Goal: Task Accomplishment & Management: Complete application form

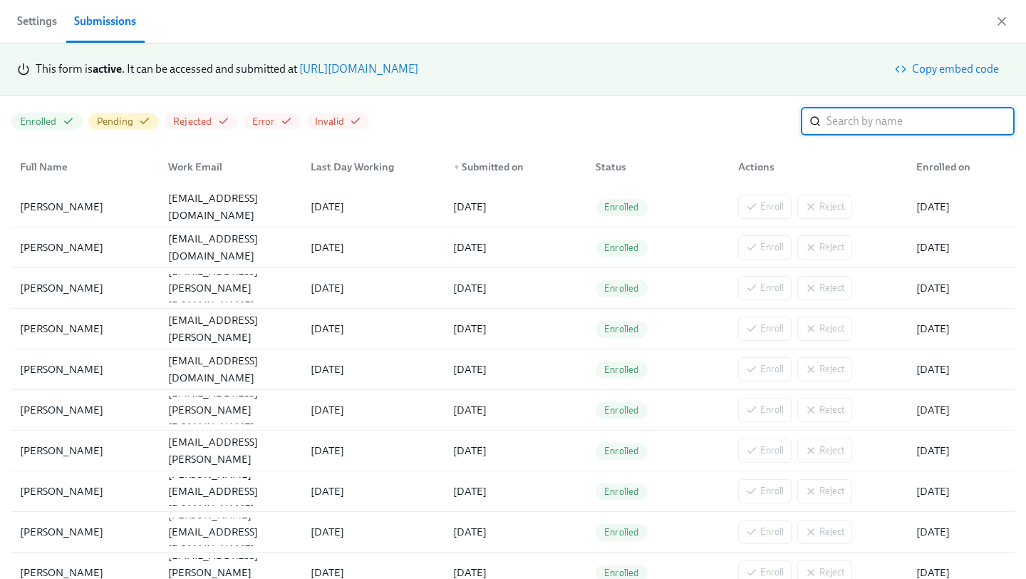
scroll to position [0, 1711]
click at [418, 70] on link "[URL][DOMAIN_NAME]" at bounding box center [358, 69] width 119 height 14
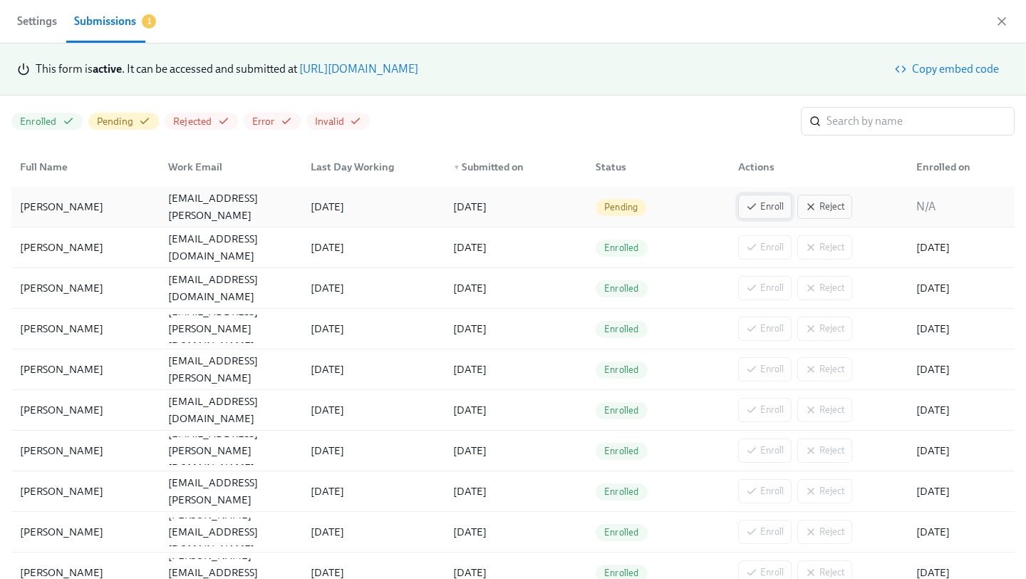
click at [757, 213] on span "Enroll" at bounding box center [765, 207] width 38 height 14
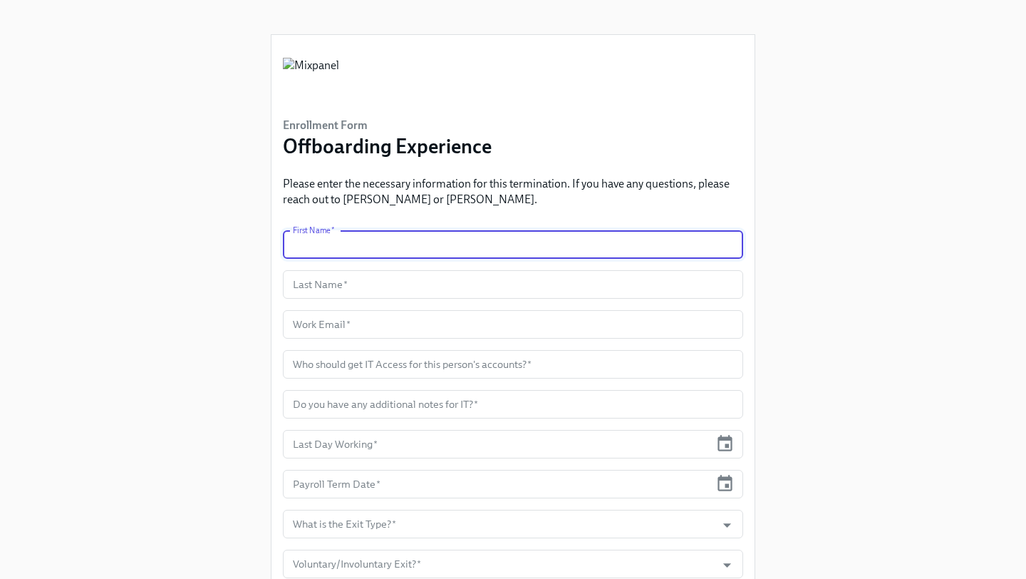
click at [380, 252] on input "text" at bounding box center [513, 244] width 460 height 29
type input "Antonio"
click at [357, 282] on input "text" at bounding box center [513, 284] width 460 height 29
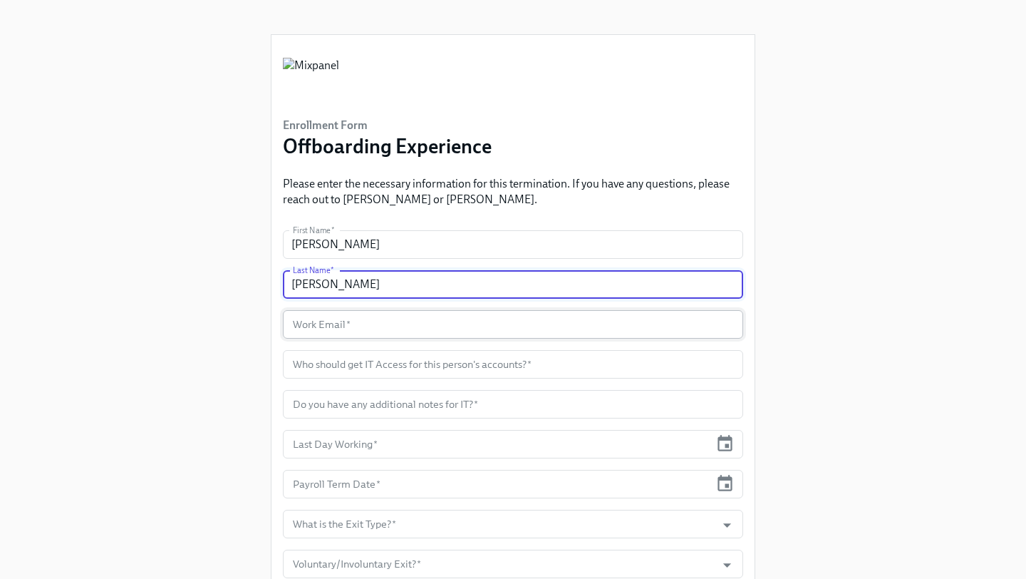
type input "Munive"
click at [339, 316] on input "text" at bounding box center [513, 324] width 460 height 29
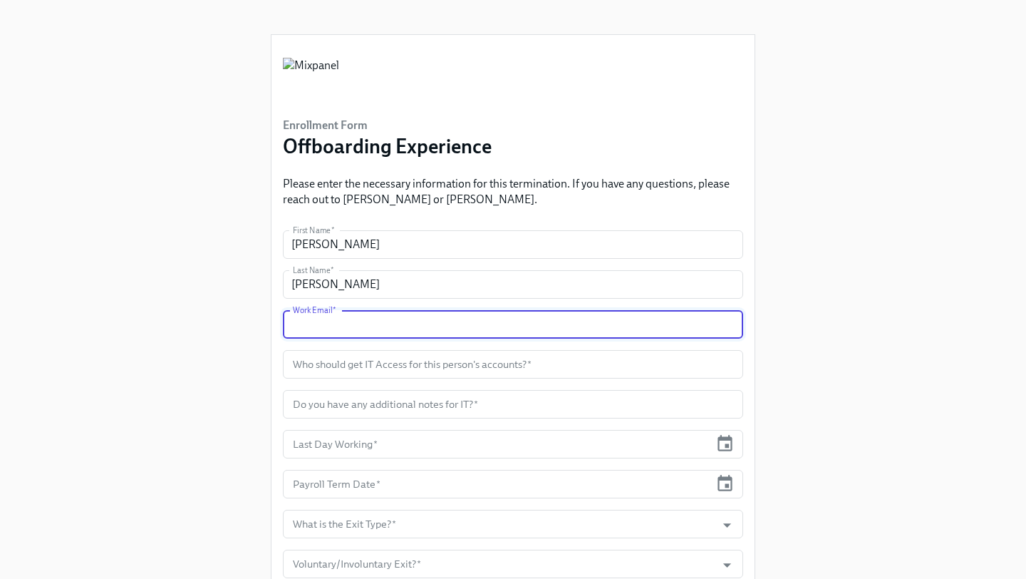
click at [350, 328] on input "text" at bounding box center [513, 324] width 460 height 29
click at [351, 332] on input "text" at bounding box center [513, 324] width 460 height 29
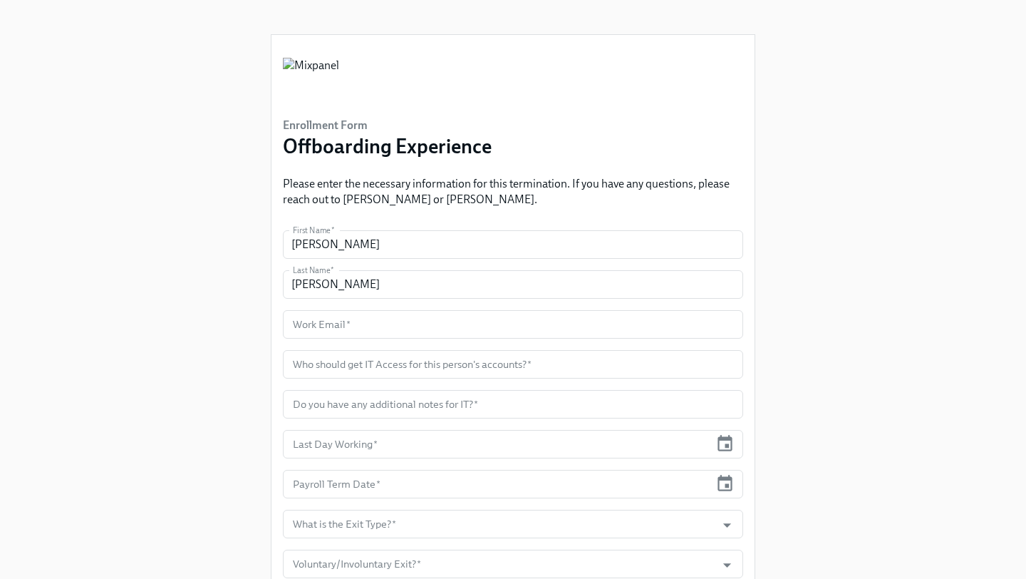
click at [348, 321] on input "text" at bounding box center [513, 324] width 460 height 29
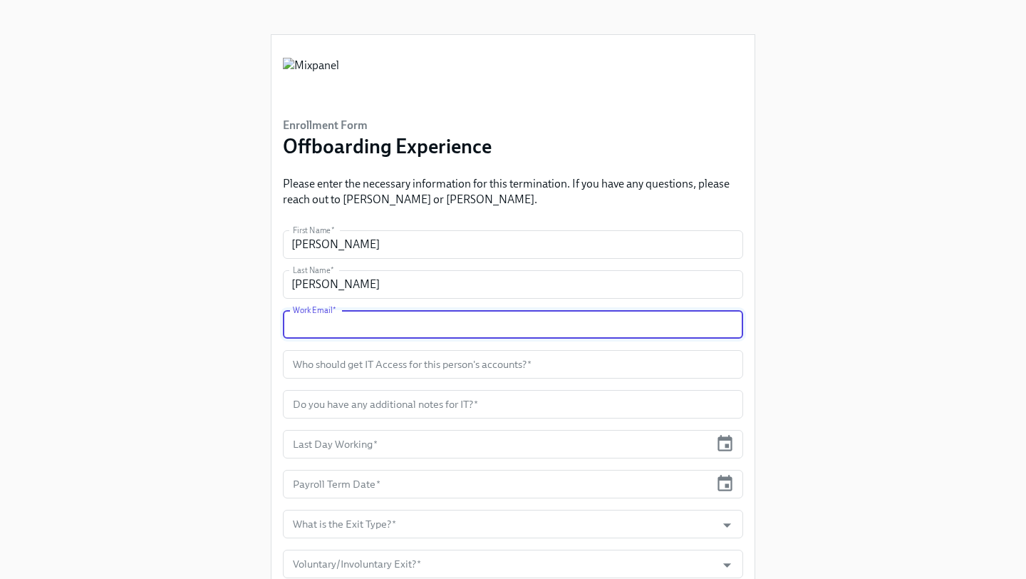
paste input "[PERSON_NAME][EMAIL_ADDRESS][PERSON_NAME][DOMAIN_NAME]"
type input "[PERSON_NAME][EMAIL_ADDRESS][PERSON_NAME][DOMAIN_NAME]"
click at [392, 371] on input "text" at bounding box center [513, 364] width 460 height 29
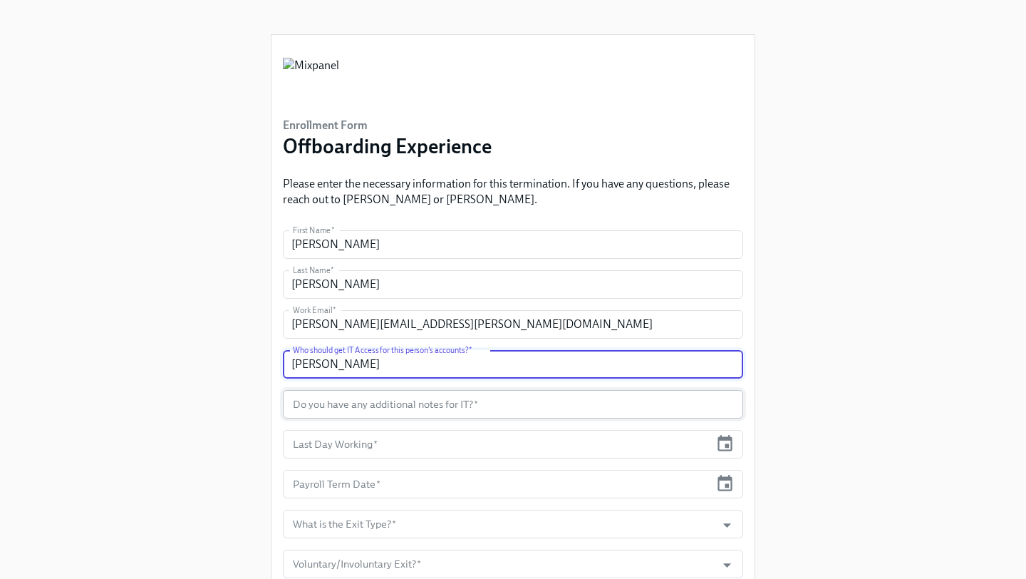
type input "Emma Souffrant"
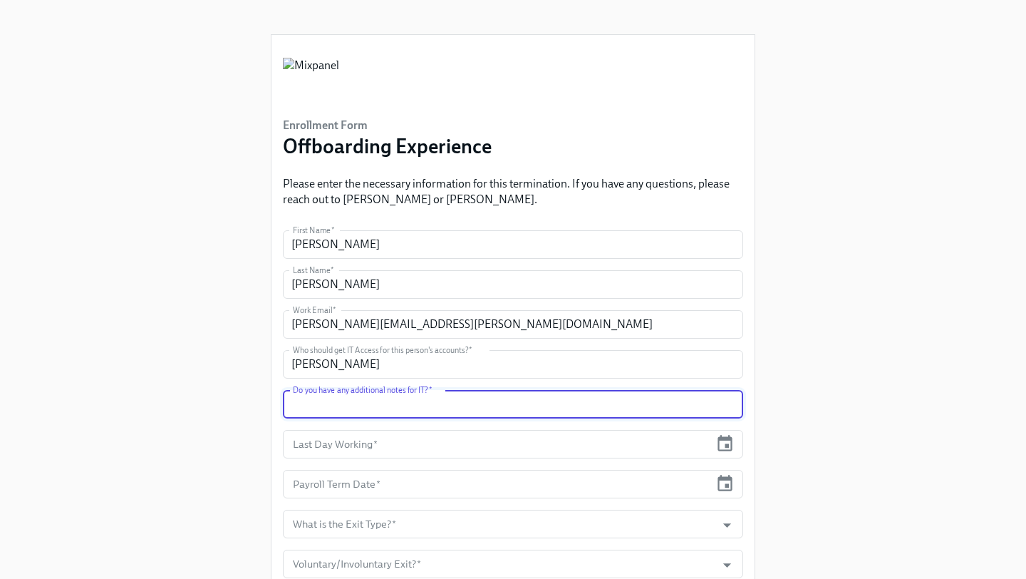
click at [428, 408] on input "text" at bounding box center [513, 404] width 460 height 29
type input "n/a"
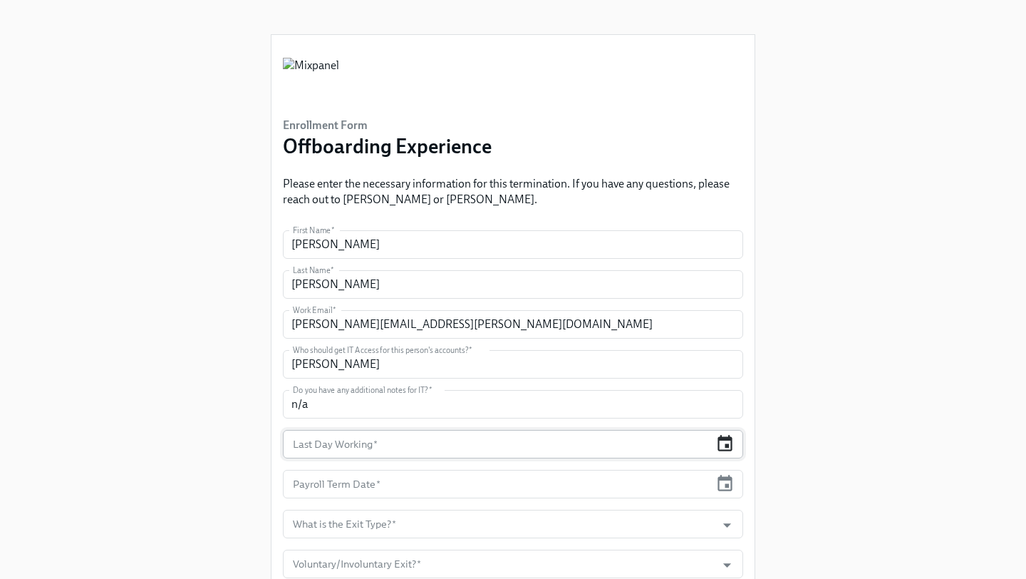
click at [728, 448] on icon "button" at bounding box center [725, 443] width 15 height 16
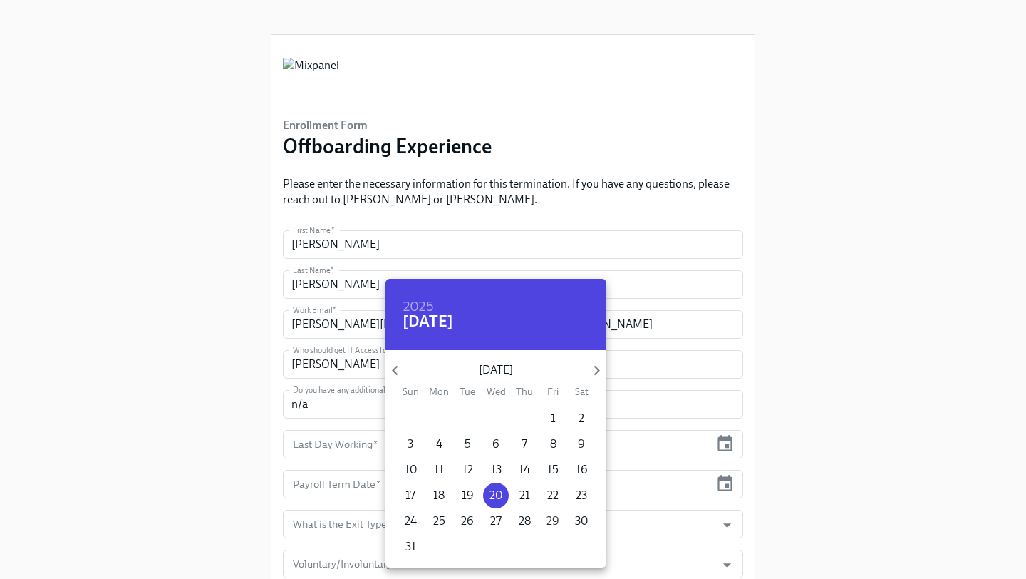
click at [556, 525] on p "29" at bounding box center [553, 521] width 13 height 16
type input "[DATE]"
click at [726, 483] on div at bounding box center [513, 289] width 1026 height 579
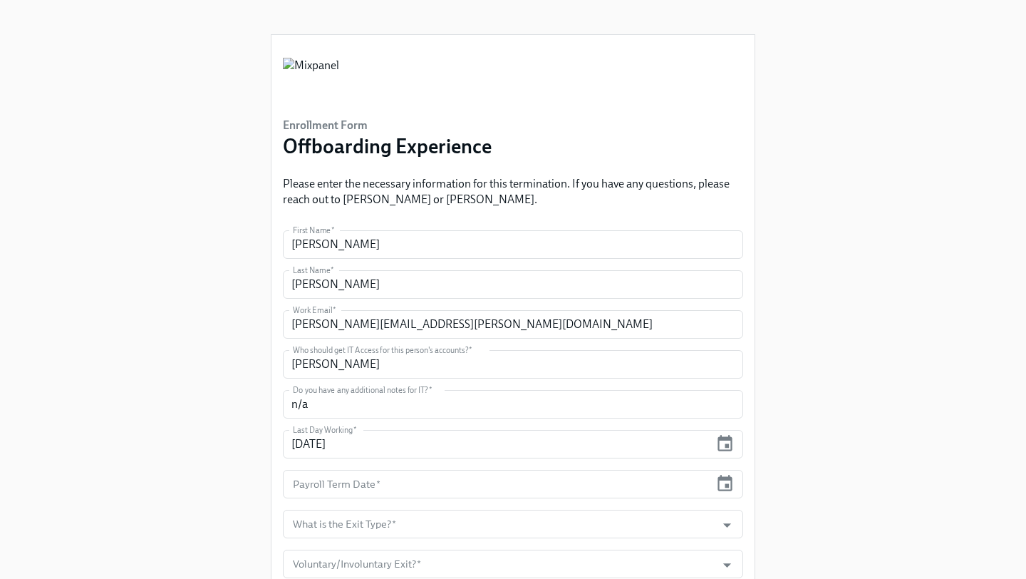
click at [726, 483] on div "2025 Fri, Aug 29 August 2025 Sun Mon Tue Wed Thu Fri Sat 27 28 29 30 31 1 2 3 4…" at bounding box center [513, 289] width 1026 height 579
click at [726, 483] on icon "button" at bounding box center [725, 483] width 19 height 19
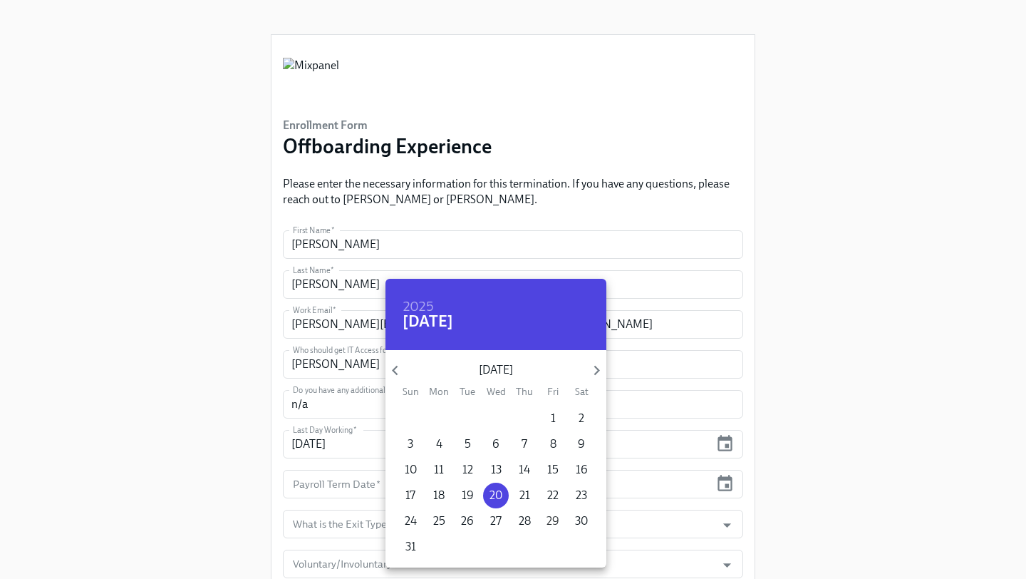
click at [554, 520] on p "29" at bounding box center [553, 521] width 13 height 16
type input "[DATE]"
click at [895, 438] on div at bounding box center [513, 289] width 1026 height 579
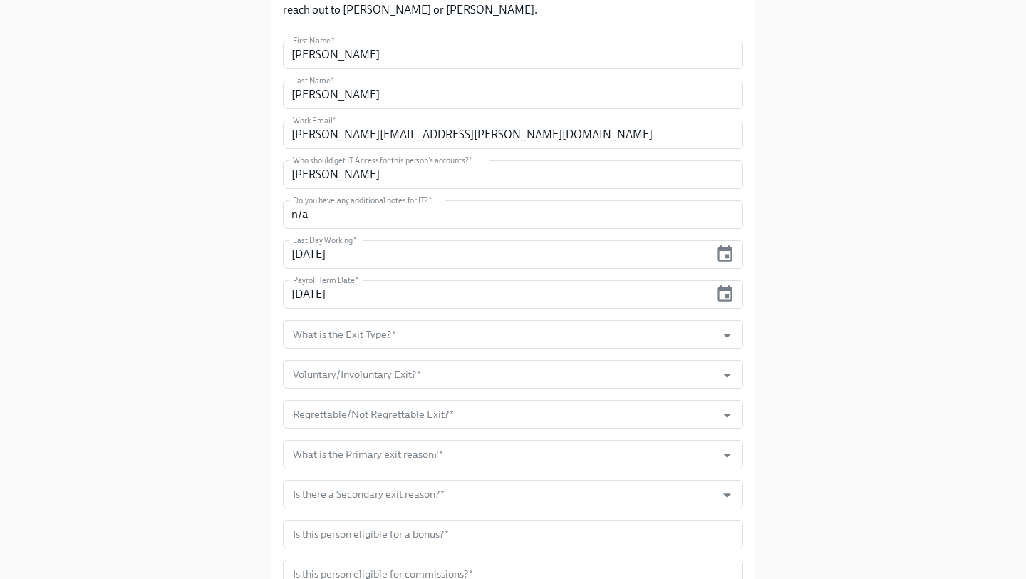
scroll to position [190, 0]
click at [729, 337] on icon "Open" at bounding box center [727, 334] width 19 height 19
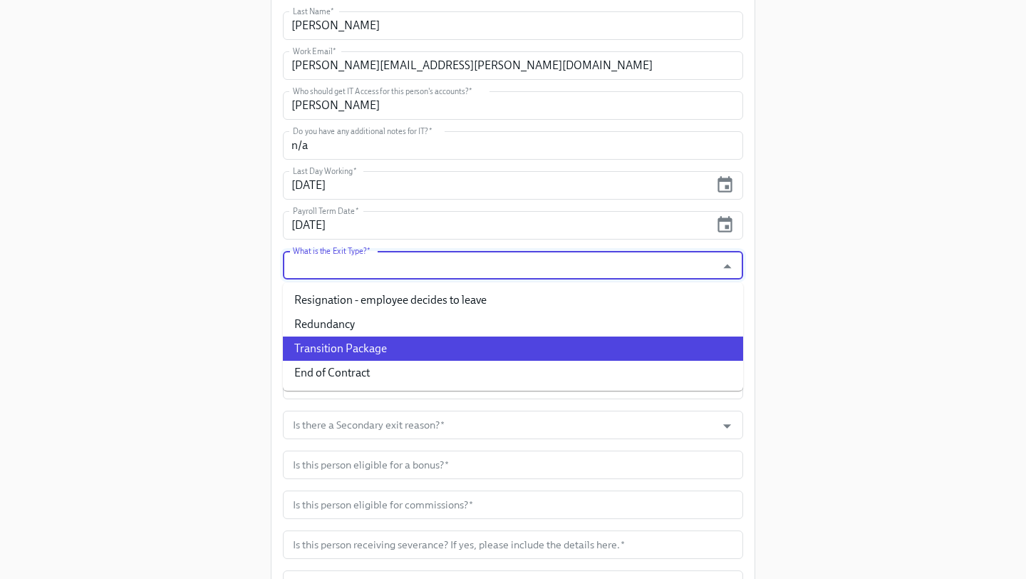
scroll to position [258, 0]
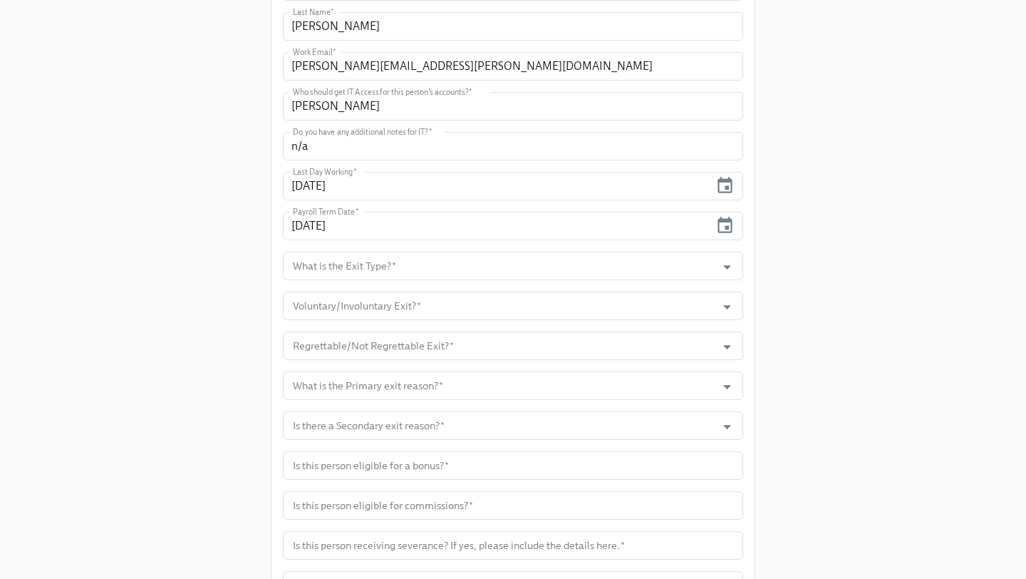
click at [932, 293] on div "Enrollment Form Offboarding Experience Please enter the necessary information f…" at bounding box center [513, 382] width 981 height 1280
click at [711, 260] on div at bounding box center [719, 267] width 36 height 22
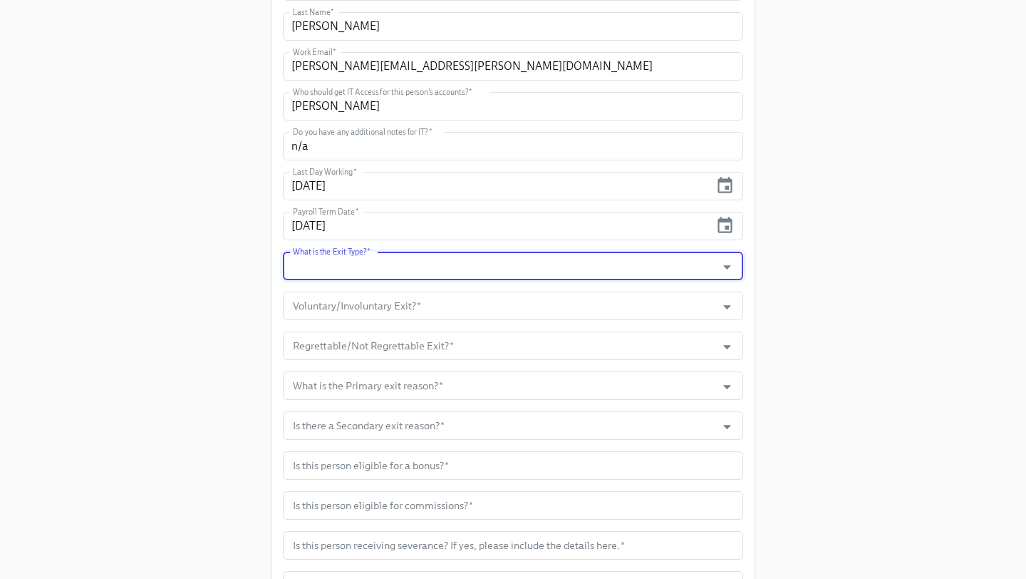
click at [713, 266] on div at bounding box center [719, 267] width 36 height 22
click at [730, 268] on icon "Open" at bounding box center [727, 266] width 19 height 19
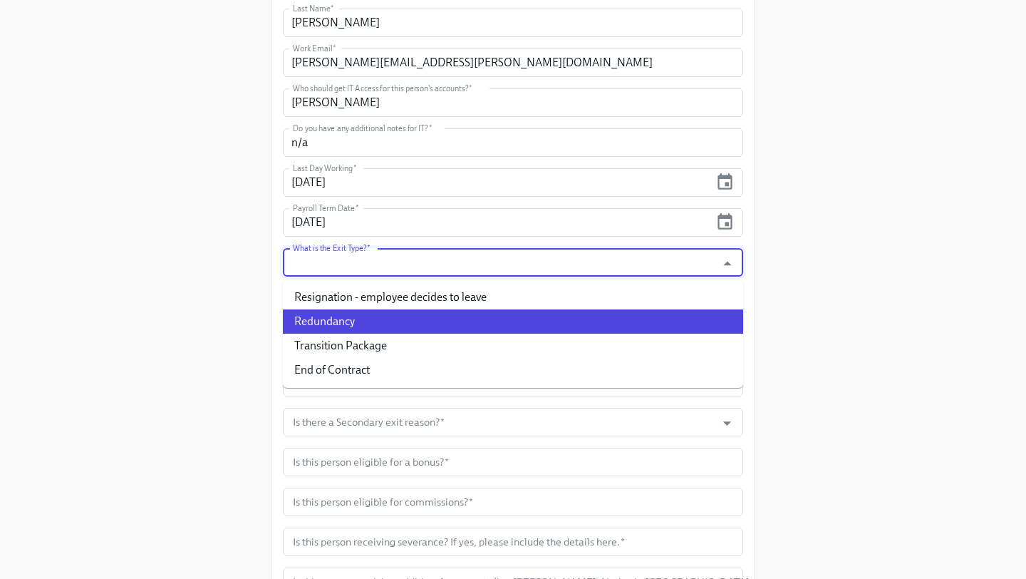
scroll to position [254, 0]
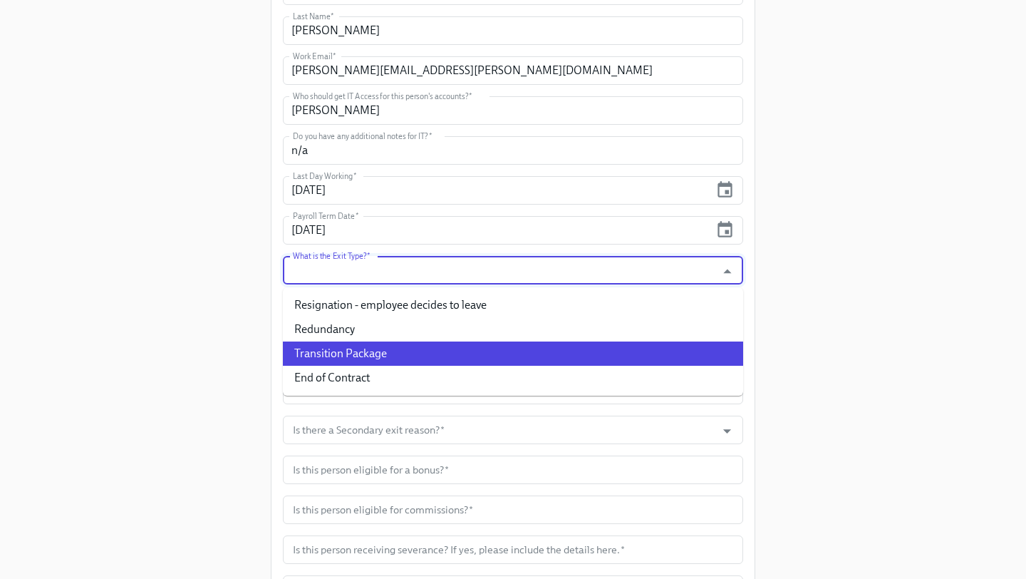
click at [560, 354] on li "Transition Package" at bounding box center [513, 353] width 460 height 24
type input "Transition Package"
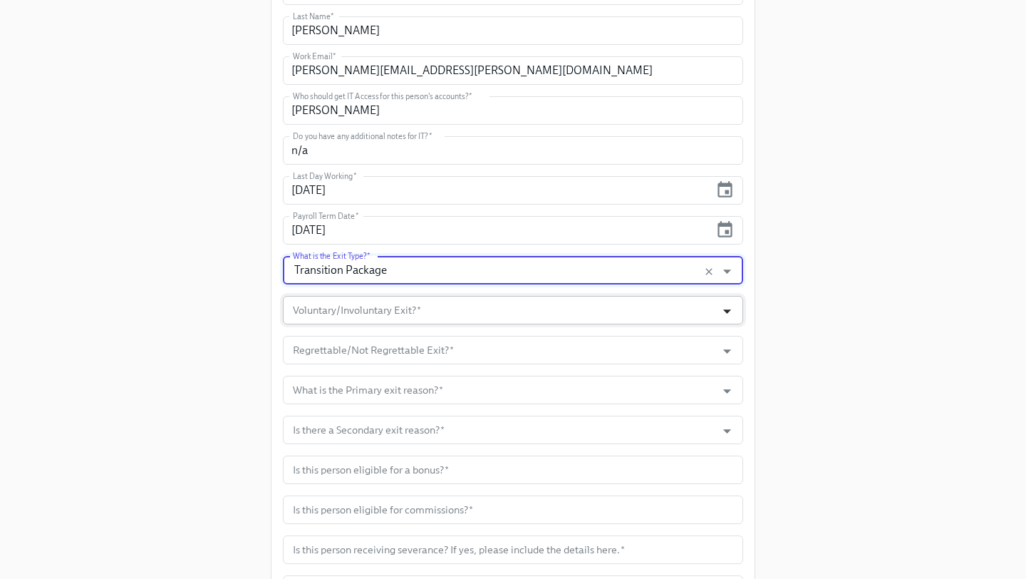
click at [721, 309] on icon "Open" at bounding box center [727, 311] width 19 height 19
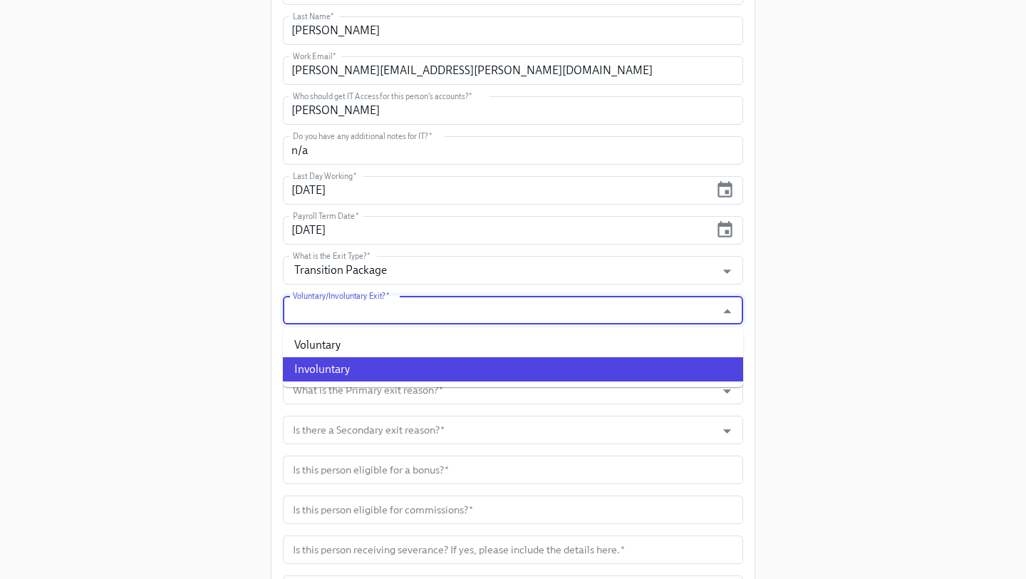
click at [626, 359] on li "Involuntary" at bounding box center [513, 369] width 460 height 24
type input "Involuntary"
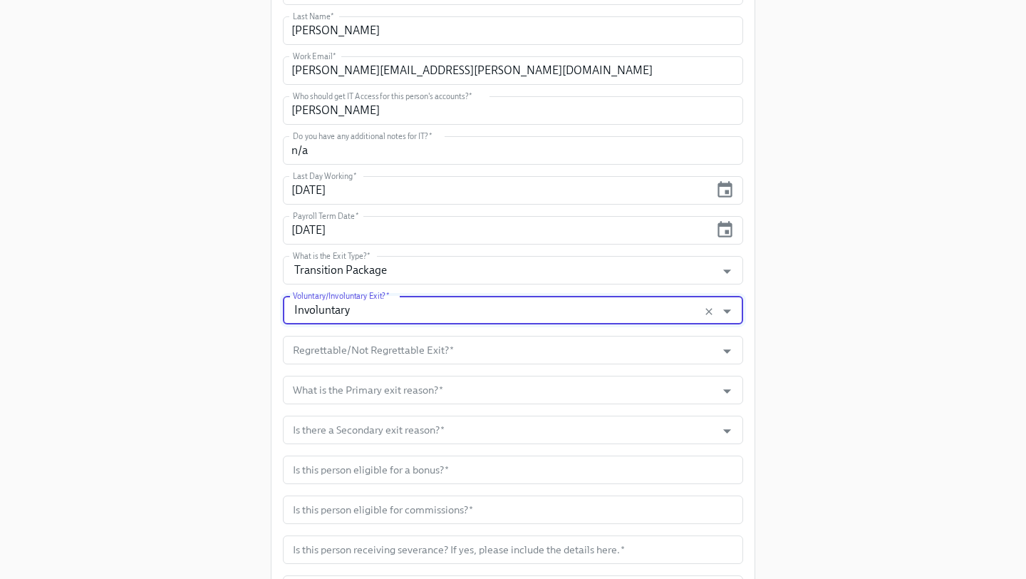
click at [626, 359] on input "Regrettable/Not Regrettable Exit?   *" at bounding box center [499, 350] width 419 height 29
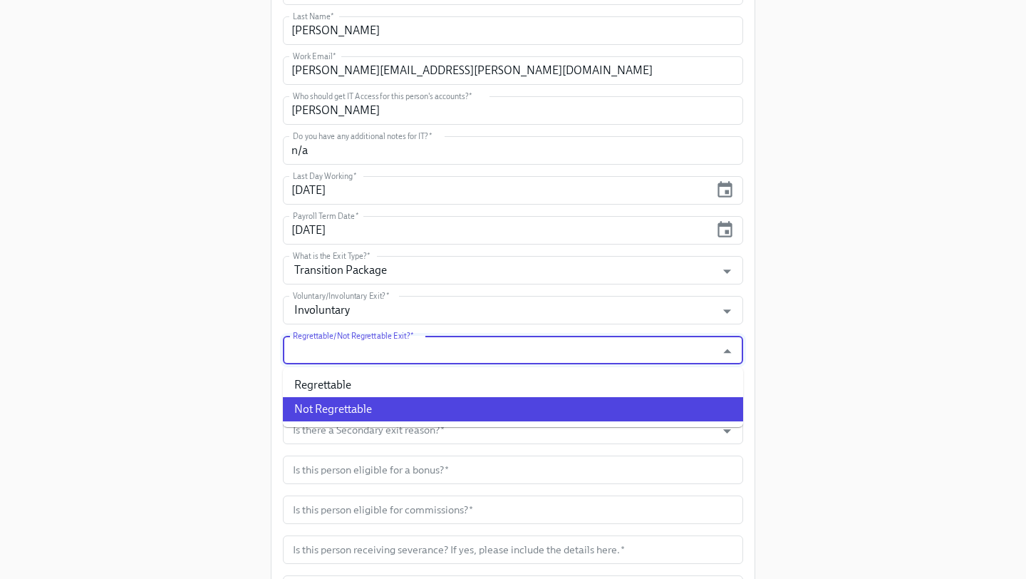
click at [559, 405] on li "Not Regrettable" at bounding box center [513, 409] width 460 height 24
type input "Not Regrettable"
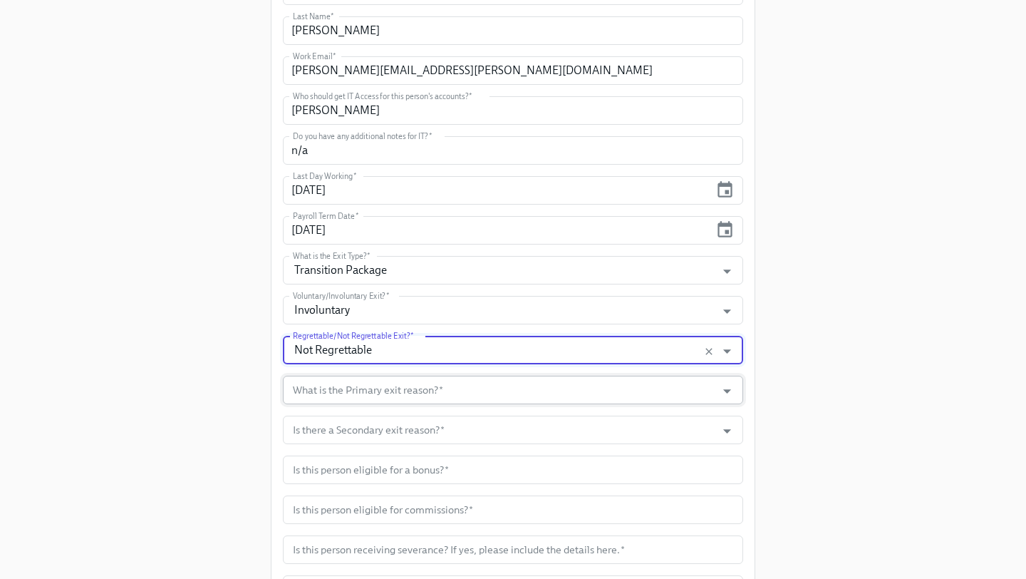
click at [532, 388] on input "What is the Primary exit reason?   *" at bounding box center [499, 390] width 419 height 29
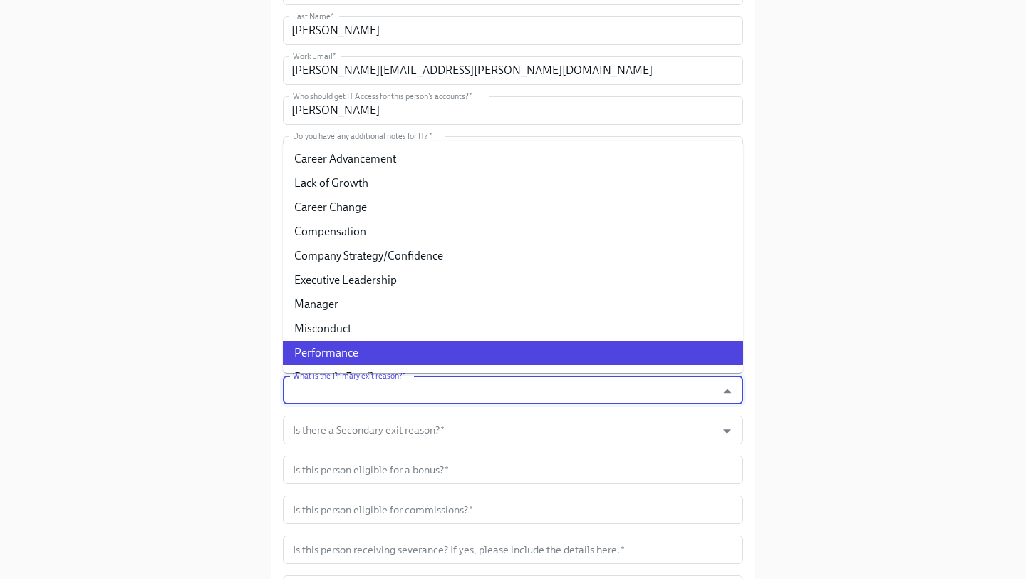
click at [430, 354] on li "Performance" at bounding box center [513, 353] width 460 height 24
type input "Performance"
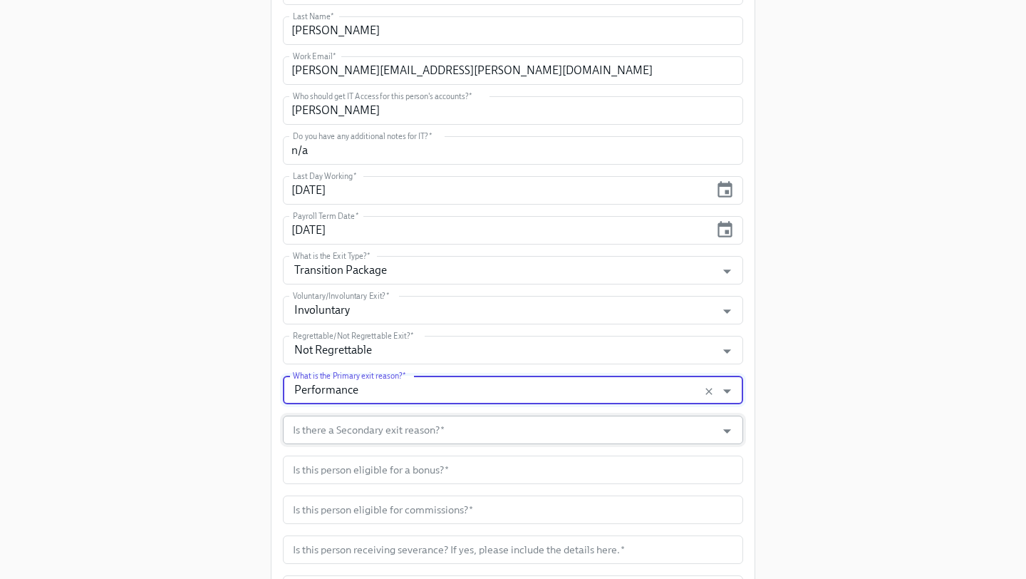
click at [418, 438] on input "Is there a Secondary exit reason?   *" at bounding box center [499, 430] width 419 height 29
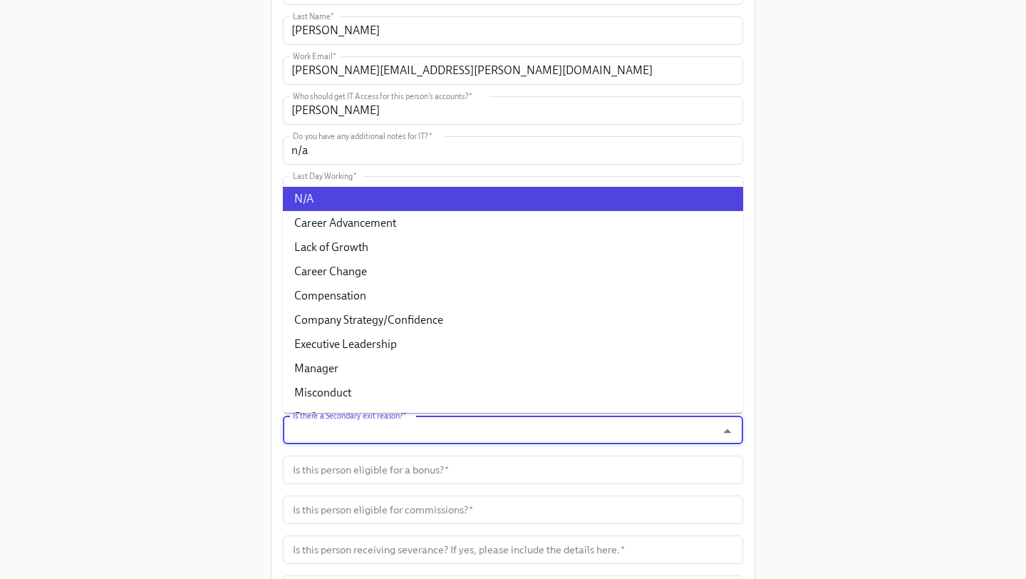
click at [390, 197] on li "N/A" at bounding box center [513, 199] width 460 height 24
type input "N/A"
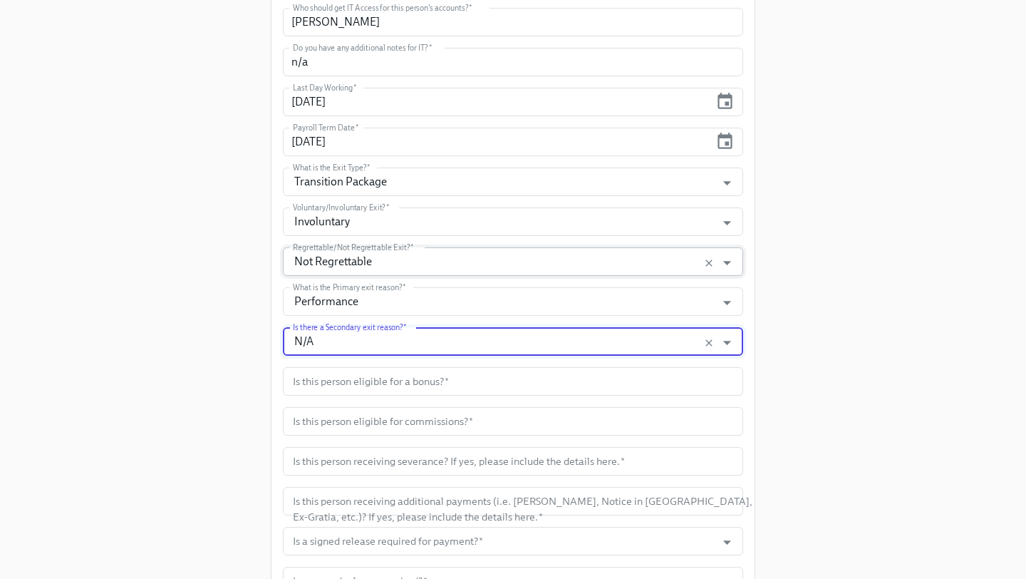
scroll to position [365, 0]
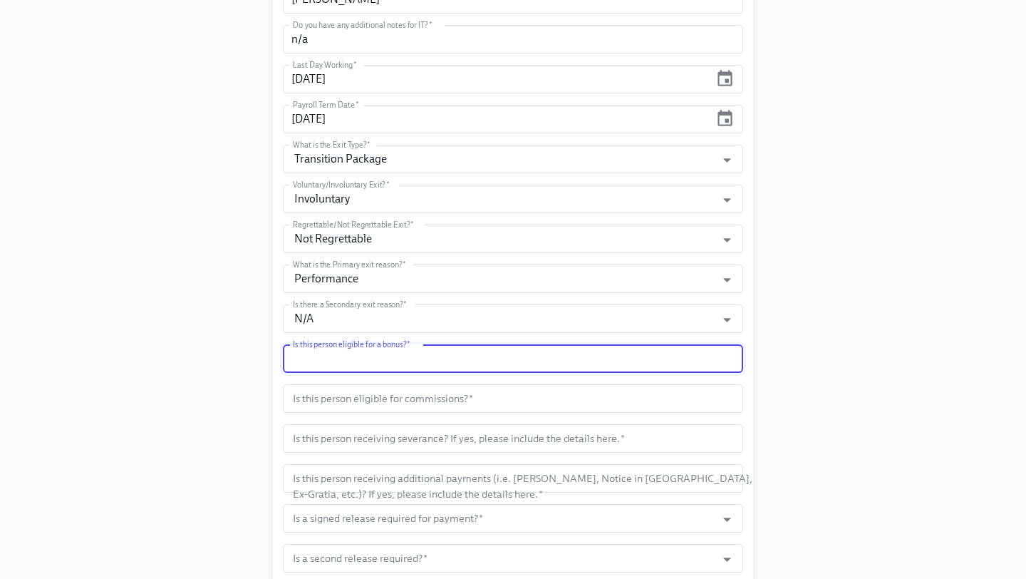
click at [411, 354] on input "text" at bounding box center [513, 358] width 460 height 29
type input "n/a"
click at [447, 394] on input "text" at bounding box center [513, 398] width 460 height 29
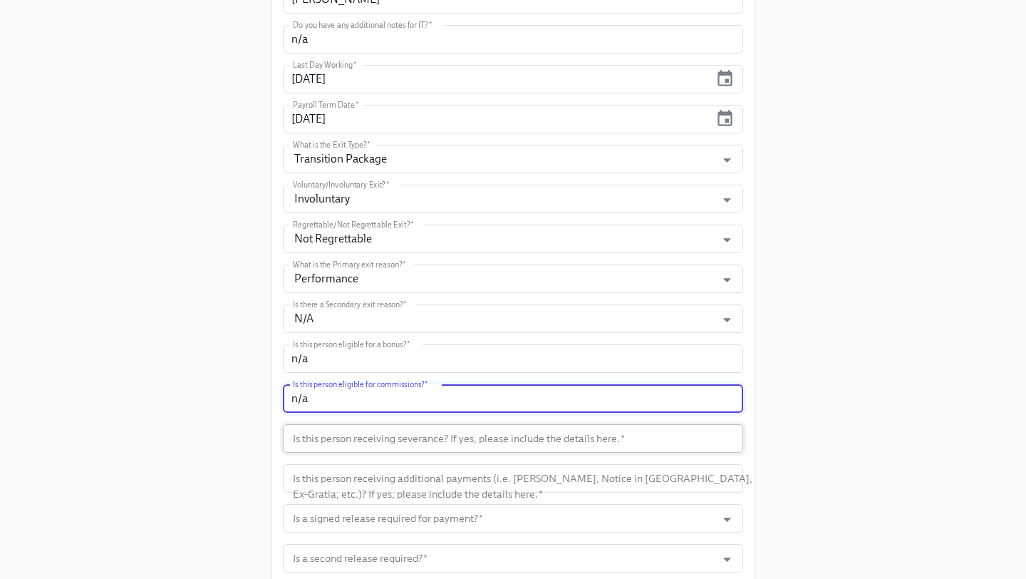
type input "n/a"
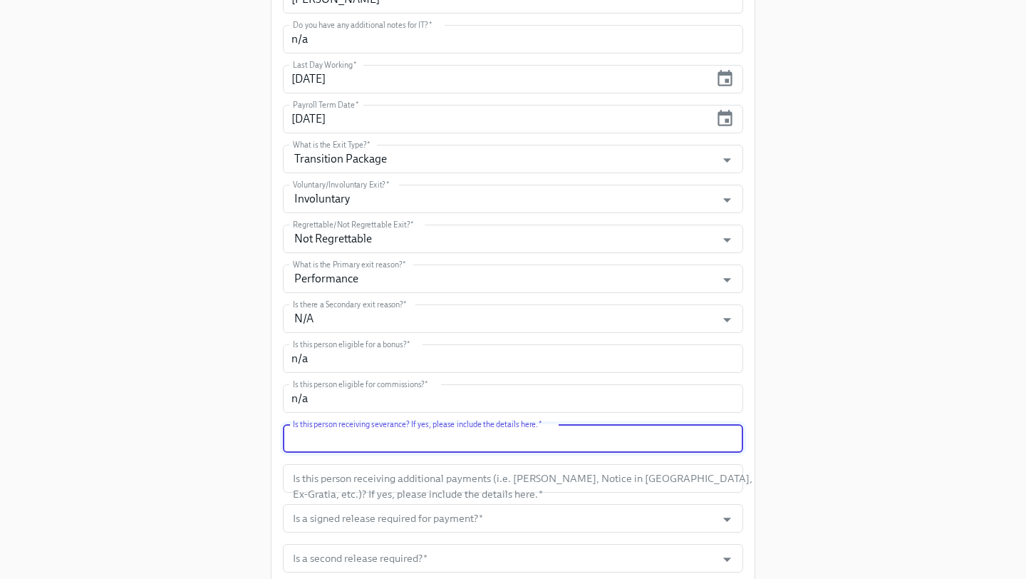
click at [484, 442] on input "text" at bounding box center [513, 438] width 460 height 29
type input "No"
click at [530, 474] on input "text" at bounding box center [513, 478] width 460 height 29
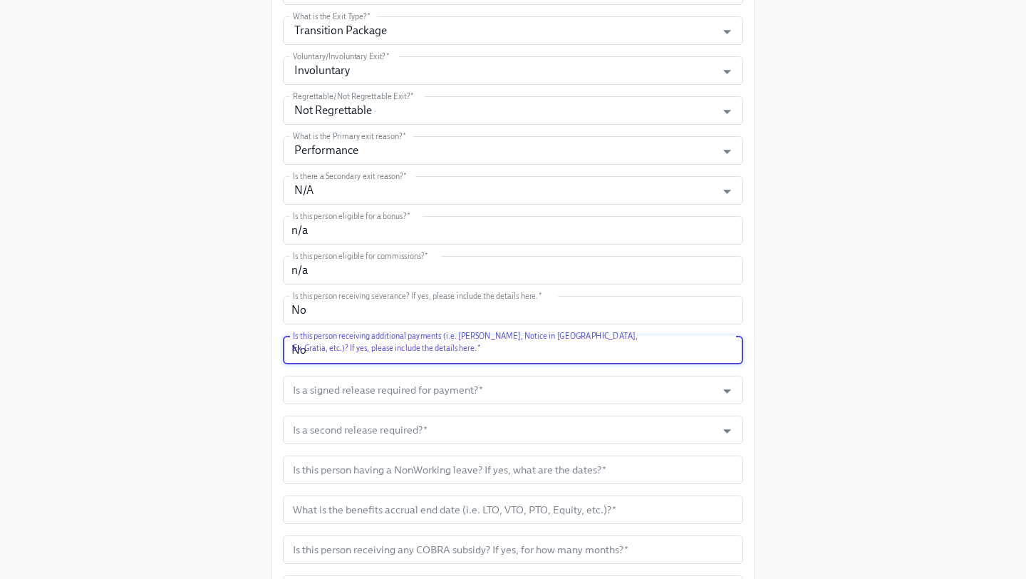
scroll to position [504, 0]
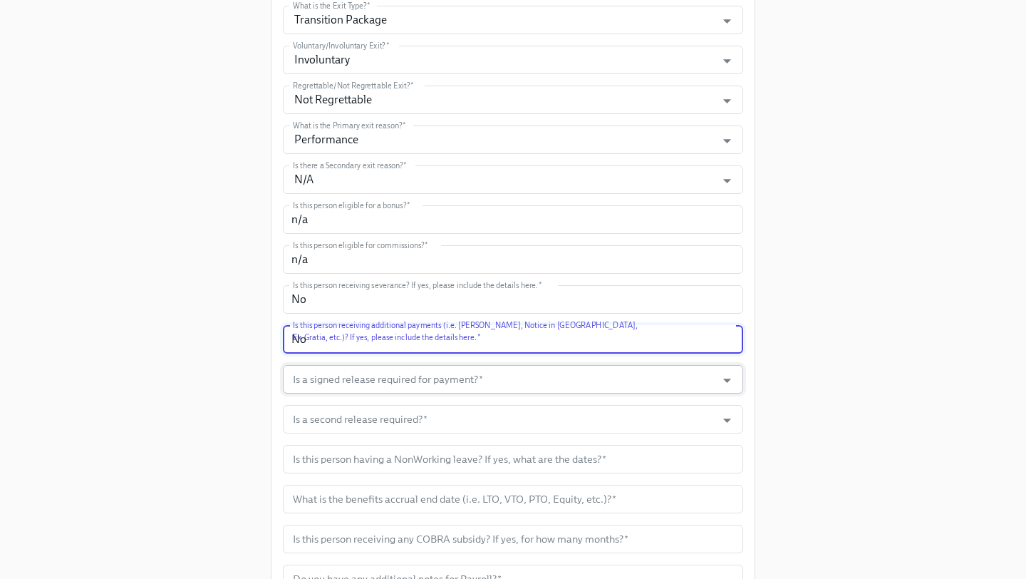
type input "No"
click at [491, 387] on input "Is a signed release required for payment?   *" at bounding box center [499, 379] width 419 height 29
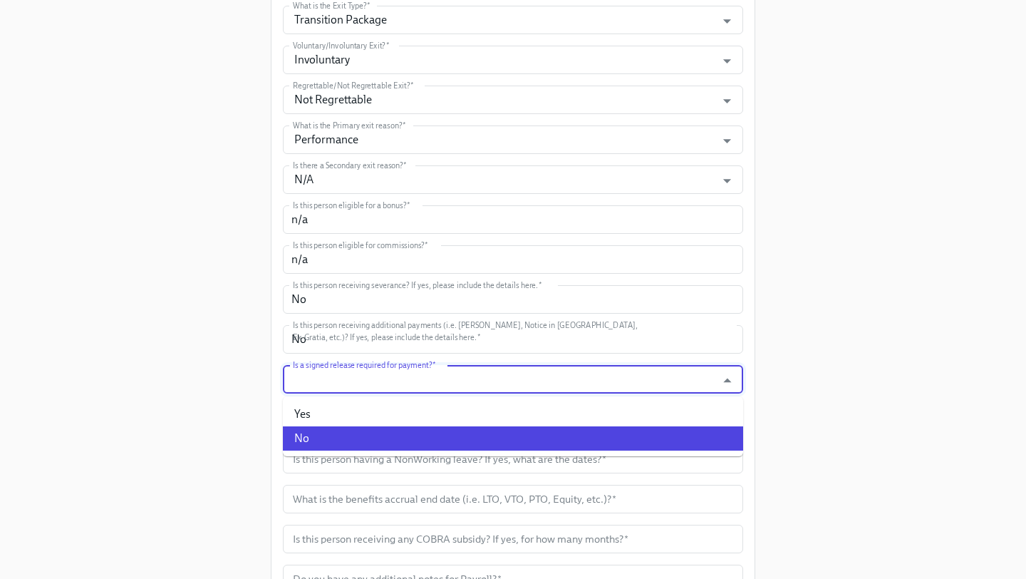
click at [446, 446] on li "No" at bounding box center [513, 438] width 460 height 24
type input "No"
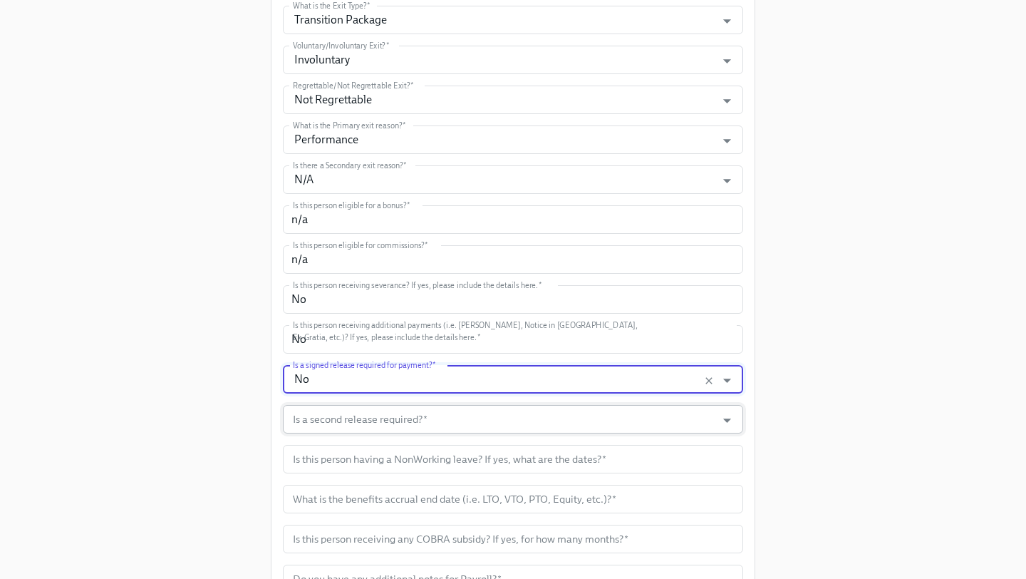
click at [445, 419] on input "Is a second release required?   *" at bounding box center [499, 419] width 419 height 29
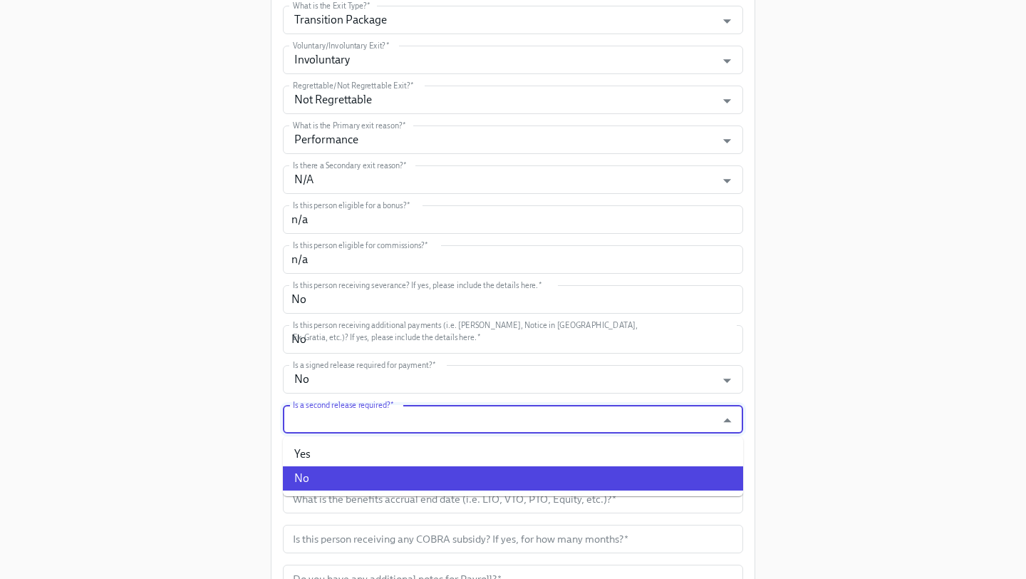
click at [412, 474] on li "No" at bounding box center [513, 478] width 460 height 24
type input "No"
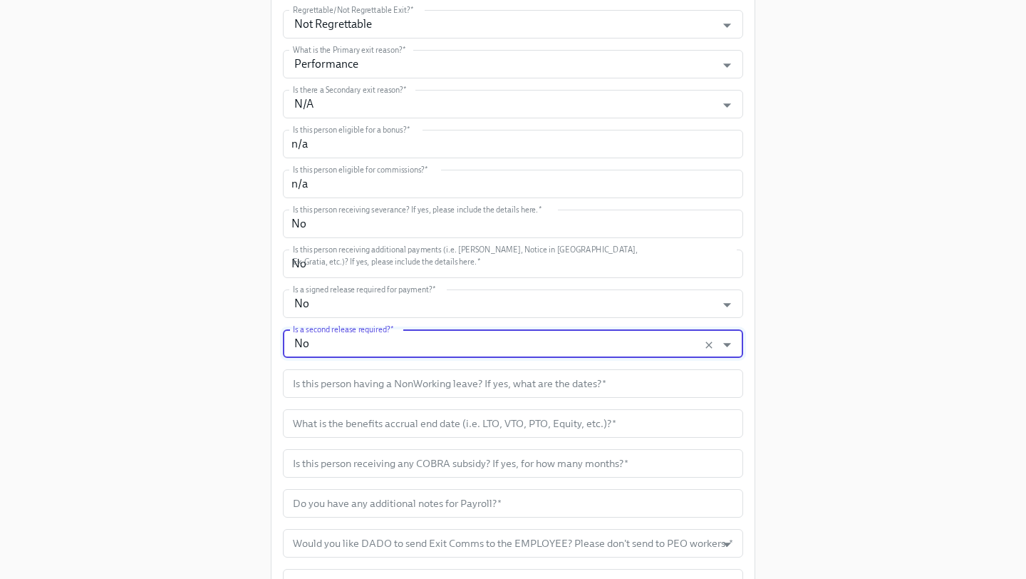
scroll to position [602, 0]
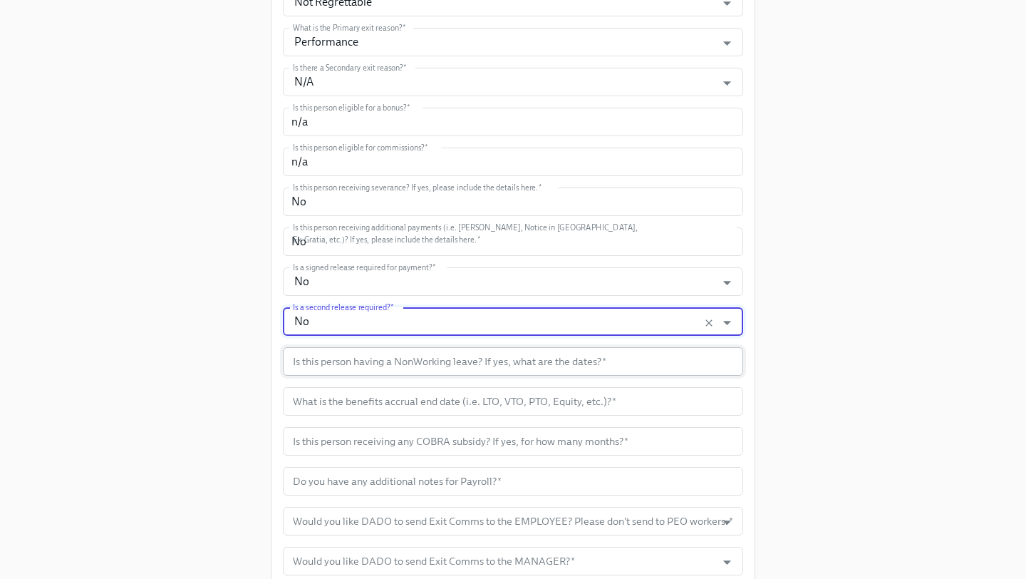
click at [434, 365] on input "text" at bounding box center [513, 361] width 460 height 29
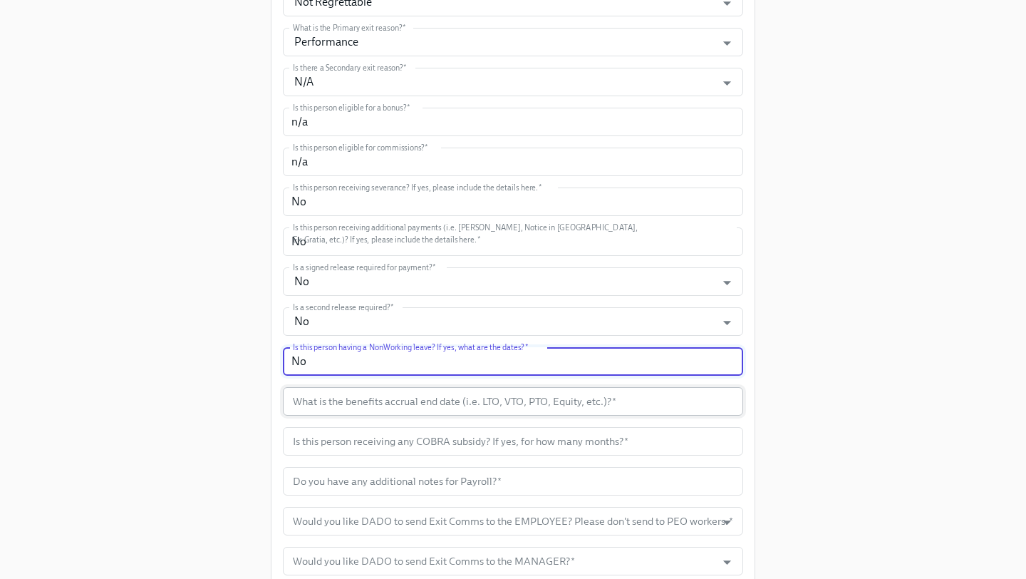
type input "No"
click at [475, 407] on input "text" at bounding box center [513, 401] width 460 height 29
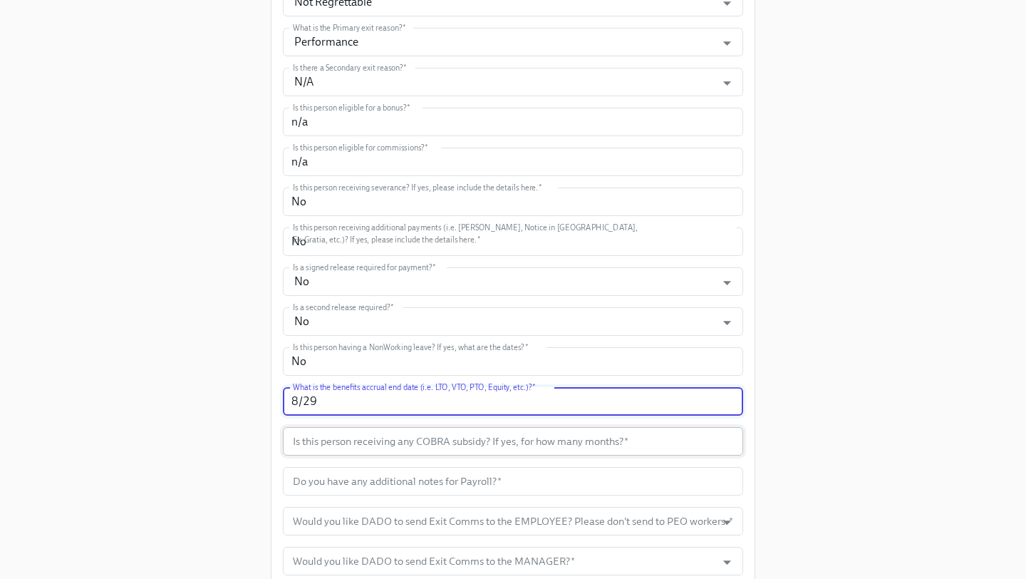
type input "8/29"
click at [497, 442] on input "text" at bounding box center [513, 441] width 460 height 29
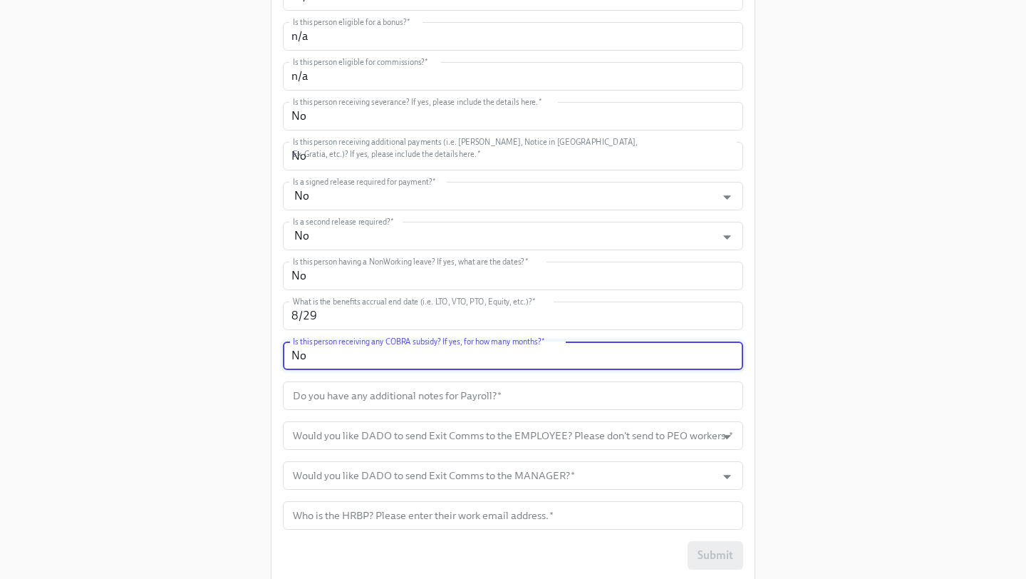
scroll to position [697, 0]
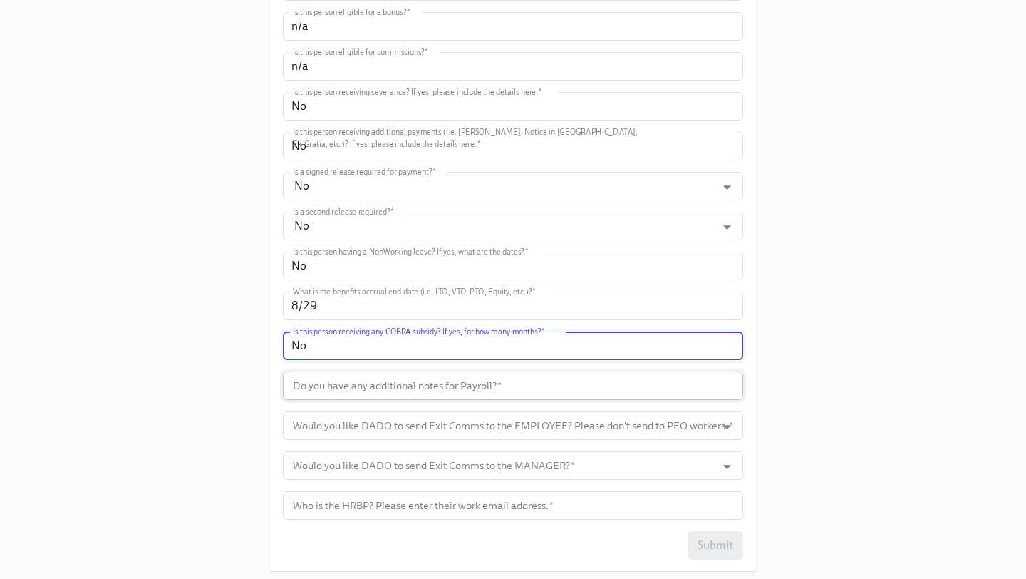
type input "No"
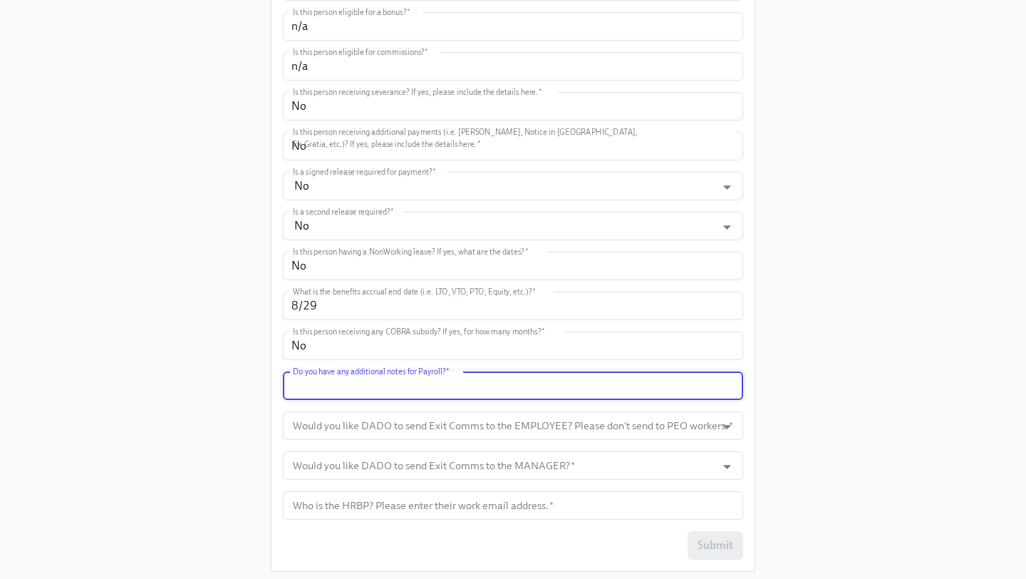
click at [525, 391] on input "text" at bounding box center [513, 385] width 460 height 29
type input "n/a"
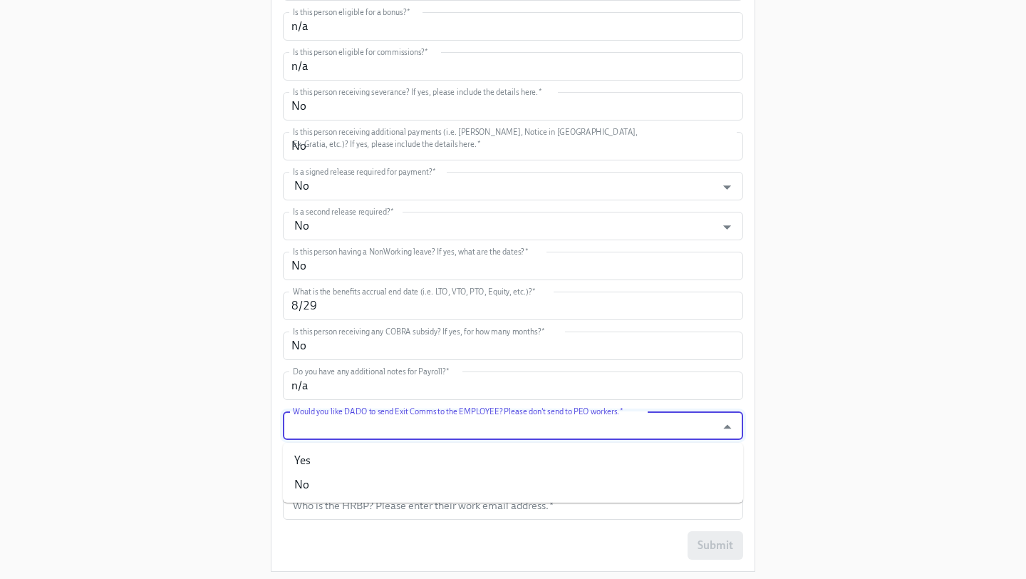
click at [566, 423] on input "Would you like DADO to send Exit Comms to the EMPLOYEE? Please don't send to PE…" at bounding box center [499, 425] width 419 height 29
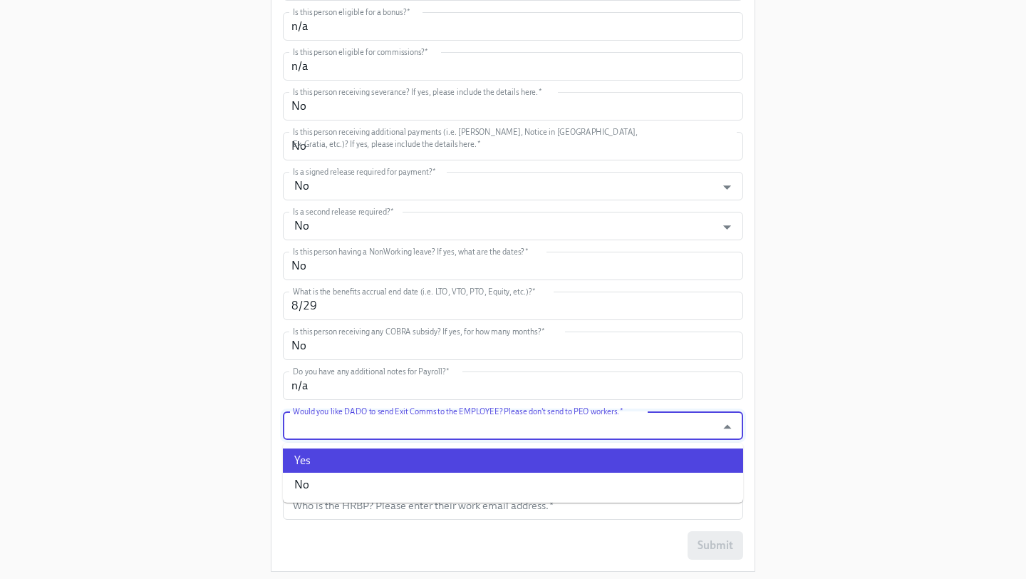
click at [518, 452] on li "Yes" at bounding box center [513, 460] width 460 height 24
type input "Yes"
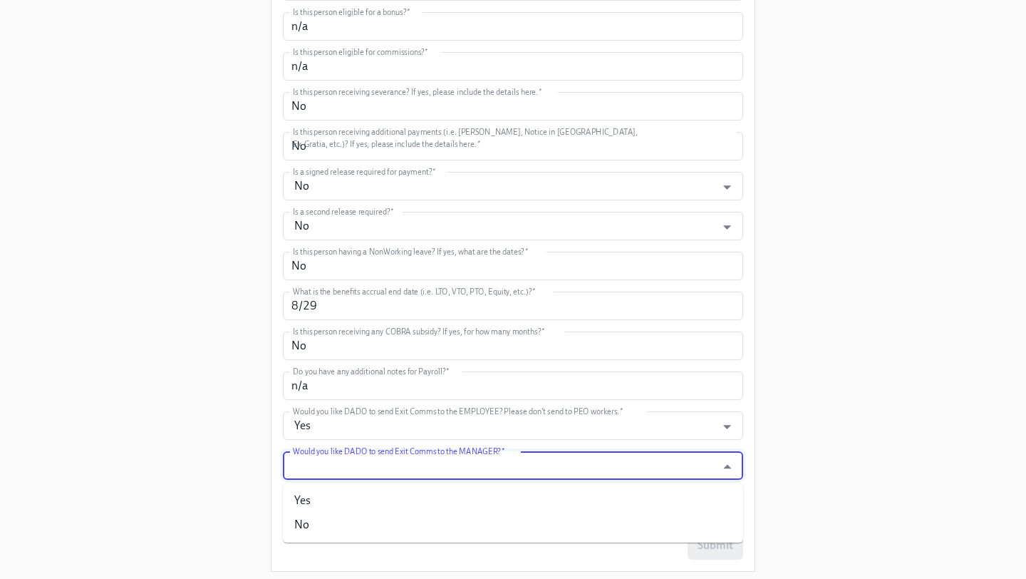
click at [515, 458] on input "Would you like DADO to send Exit Comms to the MANAGER?   *" at bounding box center [499, 465] width 419 height 29
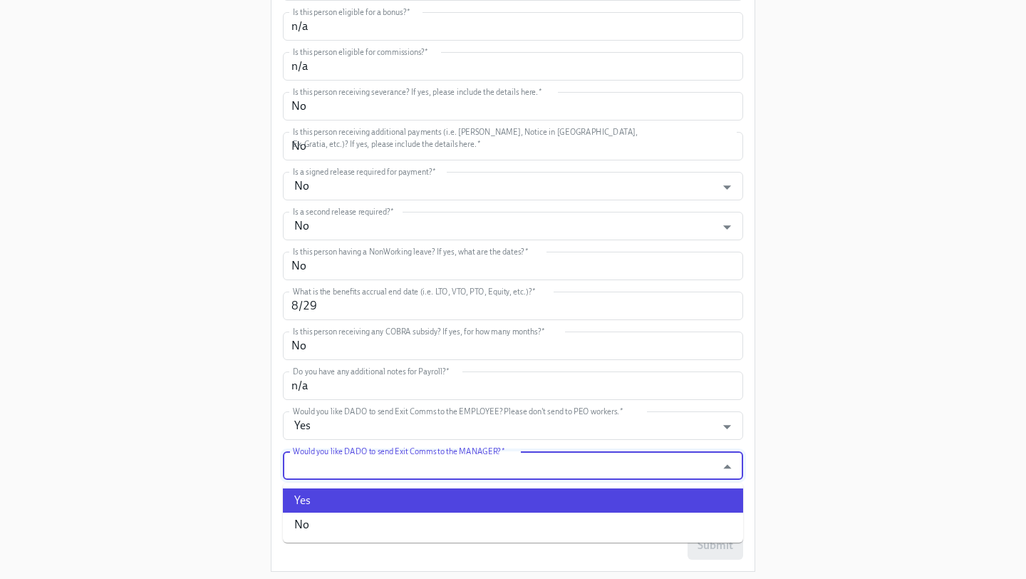
click at [473, 491] on li "Yes" at bounding box center [513, 500] width 460 height 24
type input "Yes"
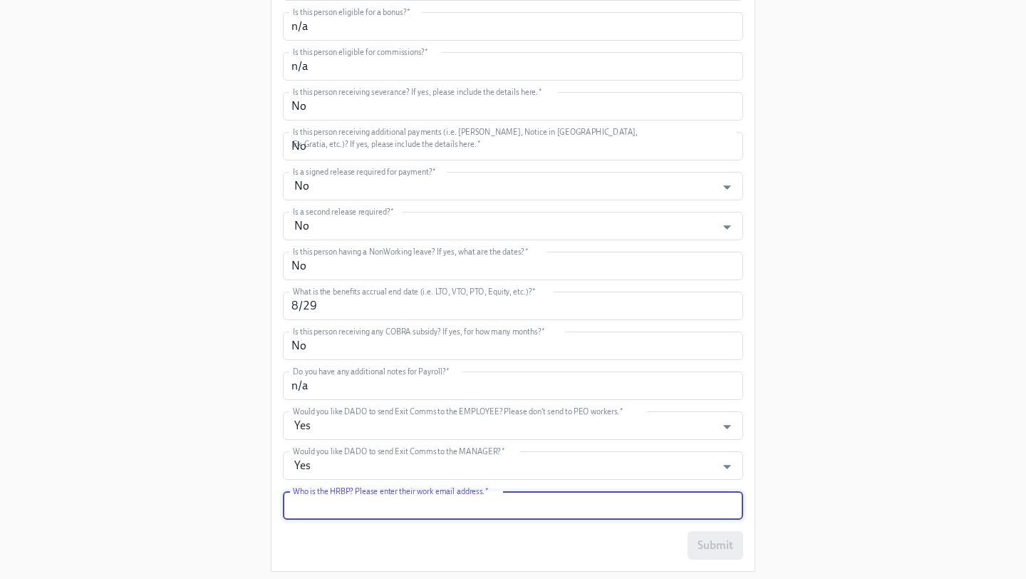
click at [458, 505] on input "text" at bounding box center [513, 505] width 460 height 29
type input "Austin.tibbatts@mixpanel.com"
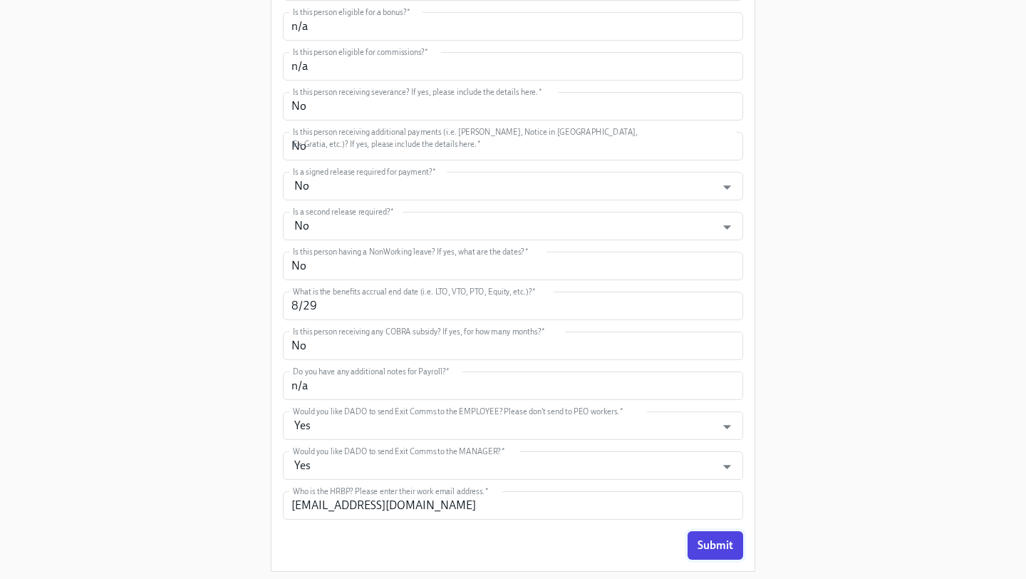
click at [726, 549] on span "Submit" at bounding box center [716, 545] width 36 height 14
